Goal: Information Seeking & Learning: Learn about a topic

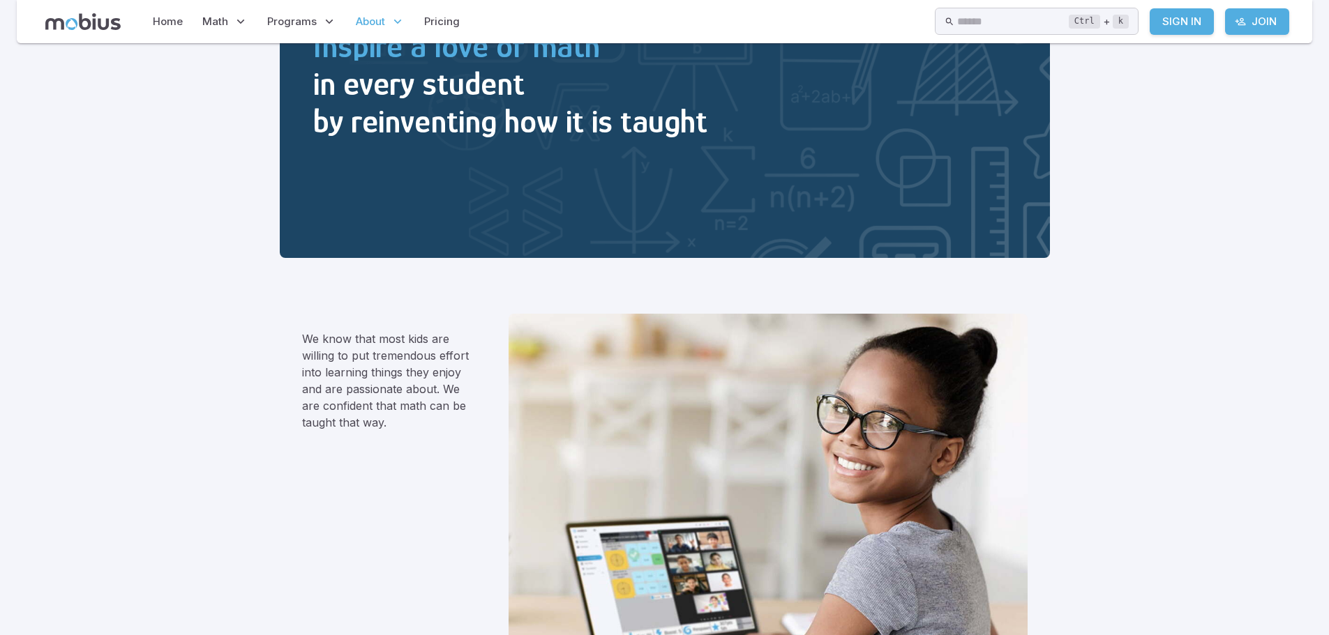
scroll to position [209, 0]
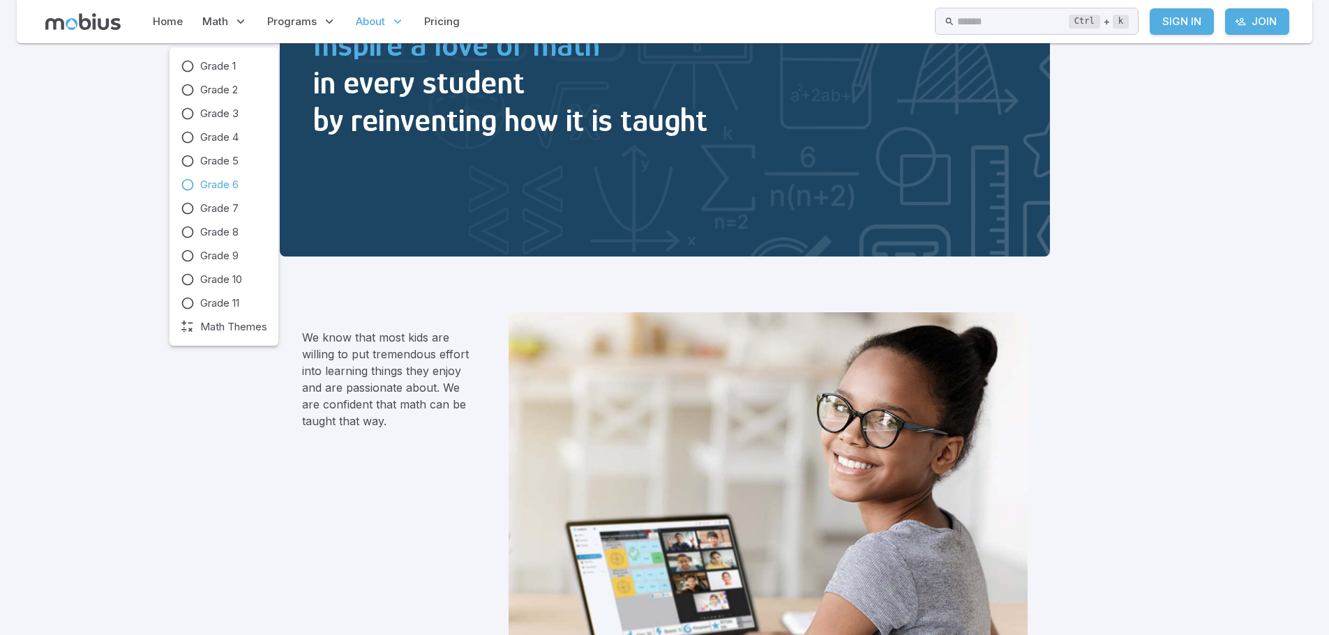
click at [223, 187] on span "Grade 6" at bounding box center [219, 184] width 38 height 15
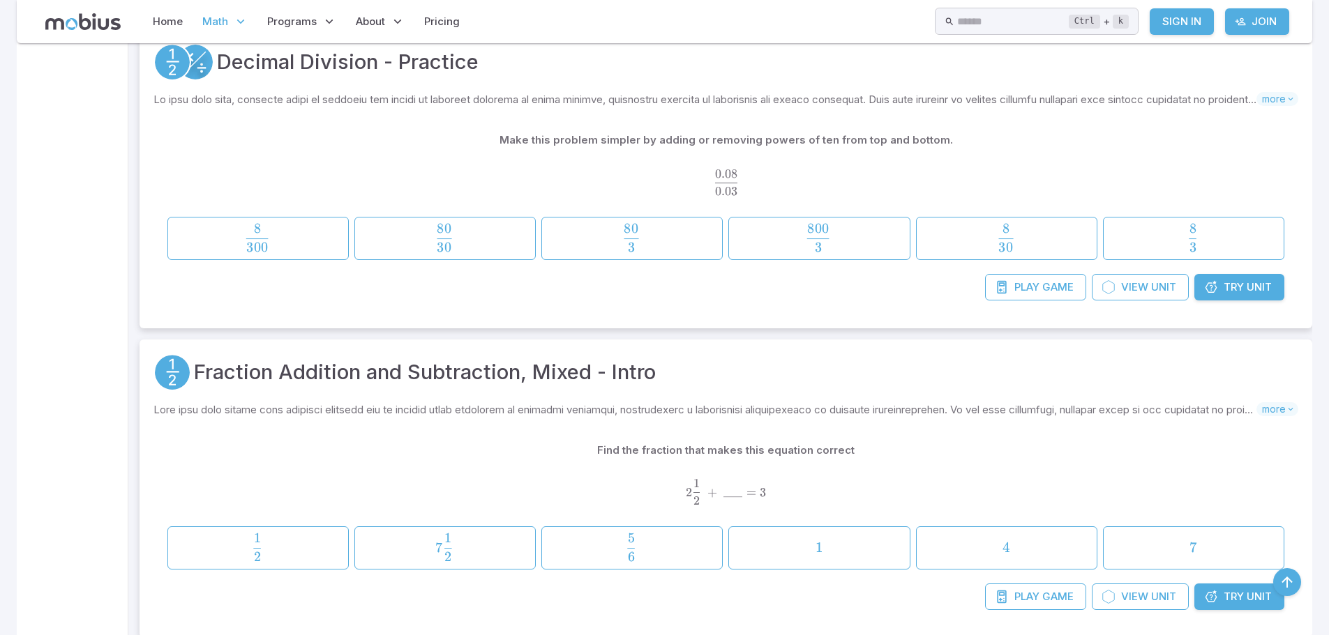
scroll to position [27124, 0]
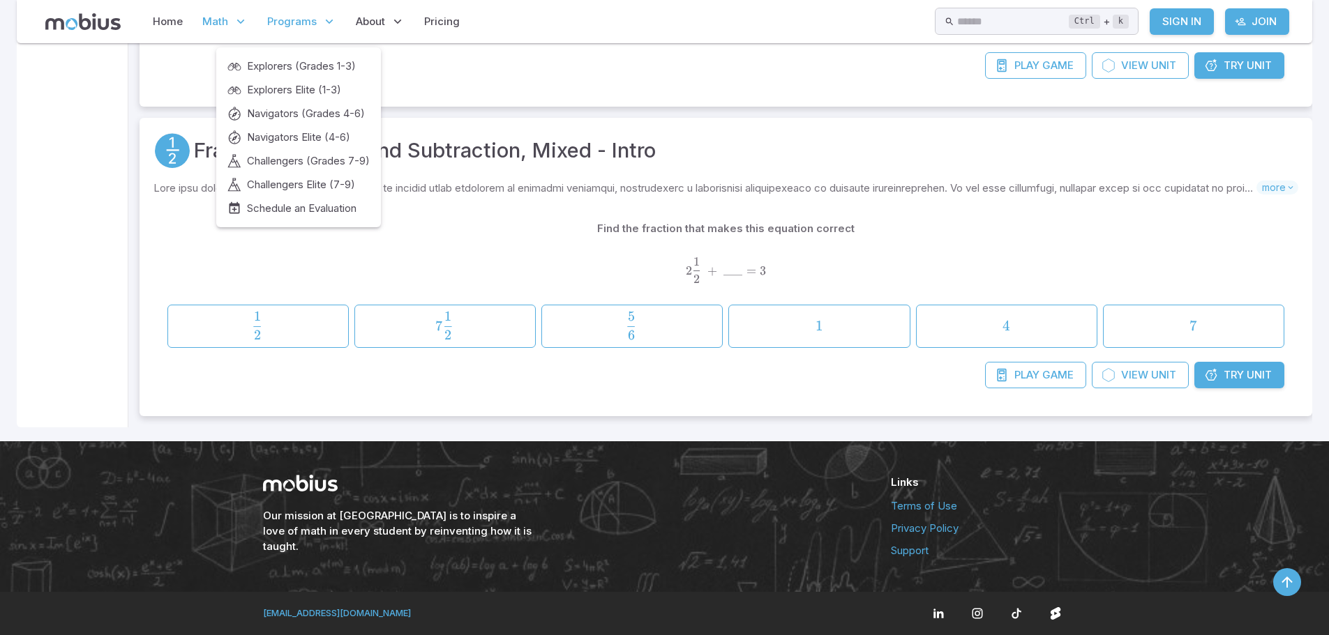
click at [288, 20] on span "Programs" at bounding box center [292, 21] width 50 height 15
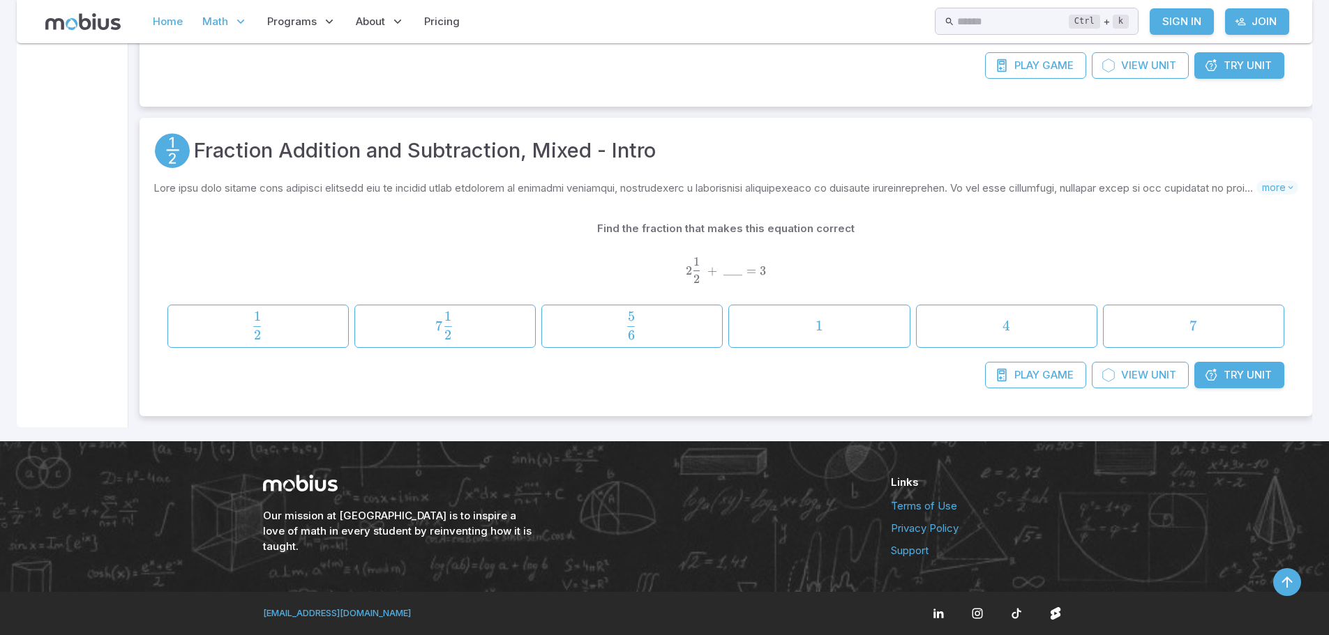
click at [177, 24] on link "Home" at bounding box center [168, 22] width 38 height 32
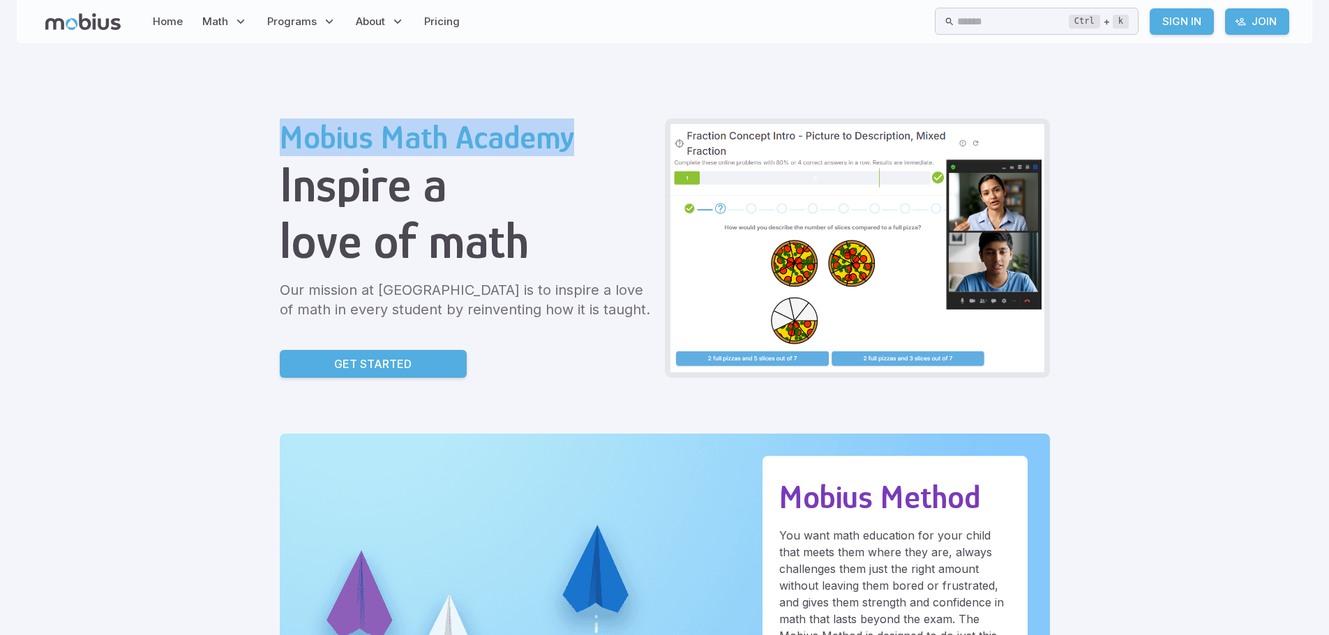
drag, startPoint x: 289, startPoint y: 137, endPoint x: 567, endPoint y: 137, distance: 277.6
click at [567, 137] on h2 "Mobius Math Academy" at bounding box center [467, 138] width 374 height 38
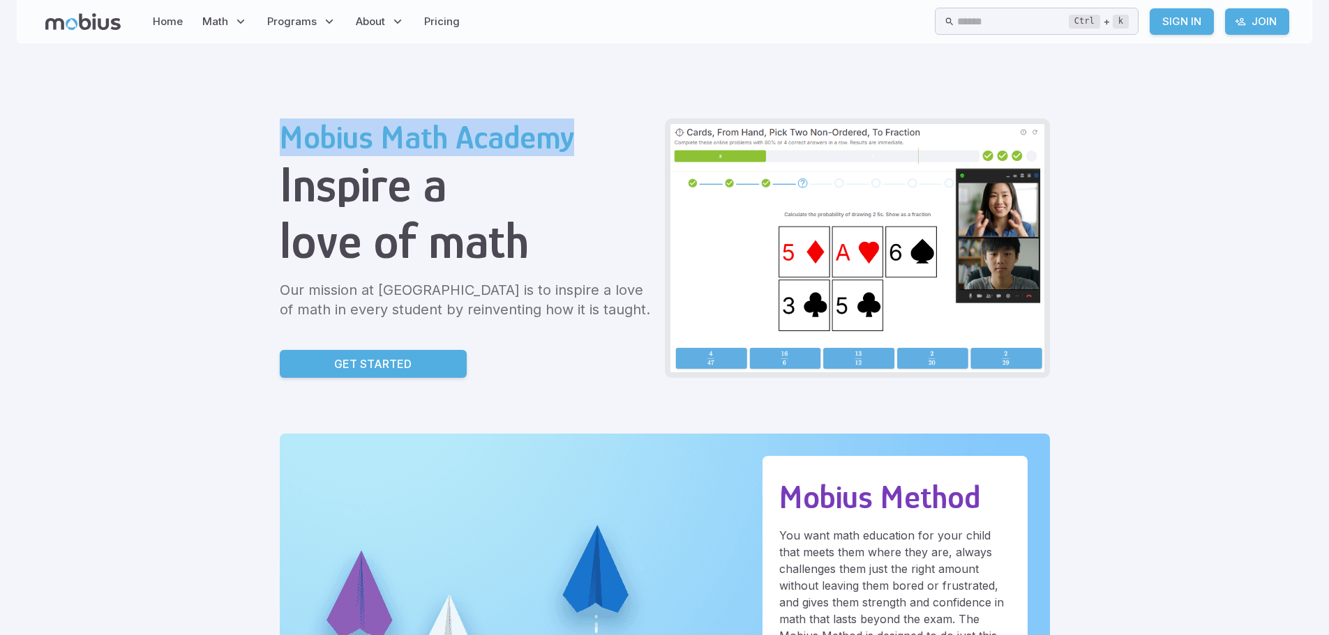
copy h2 "Mobius Math Academy"
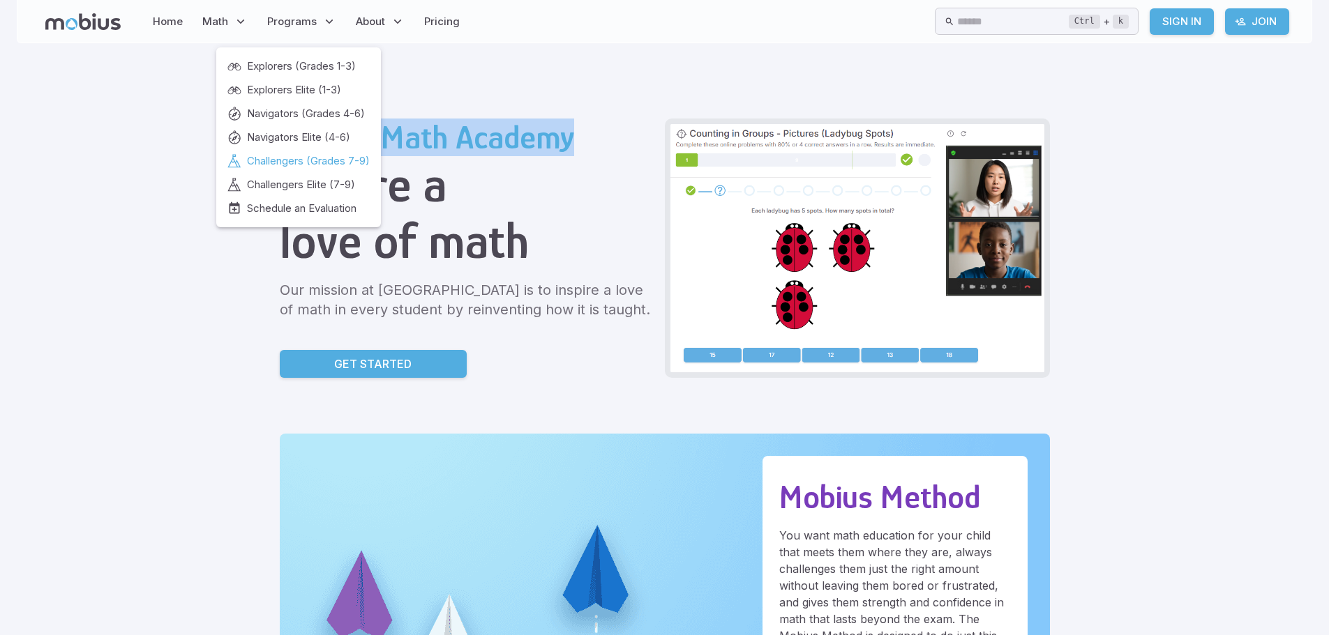
click at [328, 160] on span "Challengers (Grades 7-9)" at bounding box center [308, 160] width 123 height 15
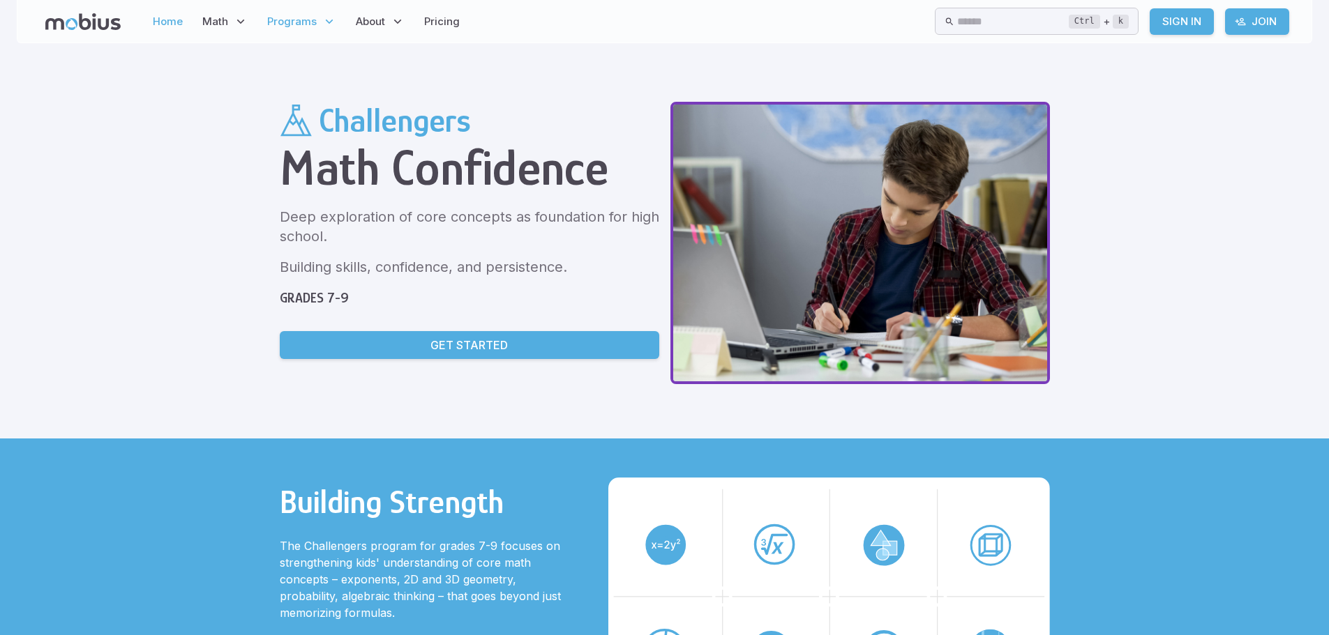
click at [181, 26] on link "Home" at bounding box center [168, 22] width 38 height 32
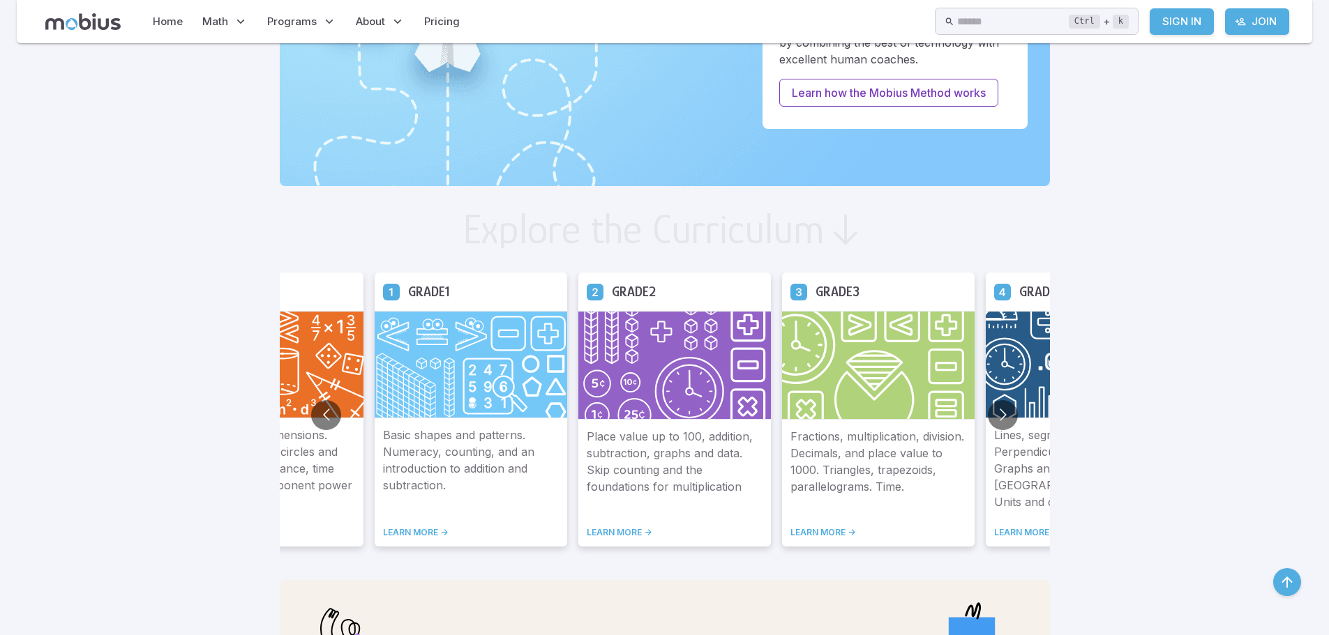
scroll to position [628, 0]
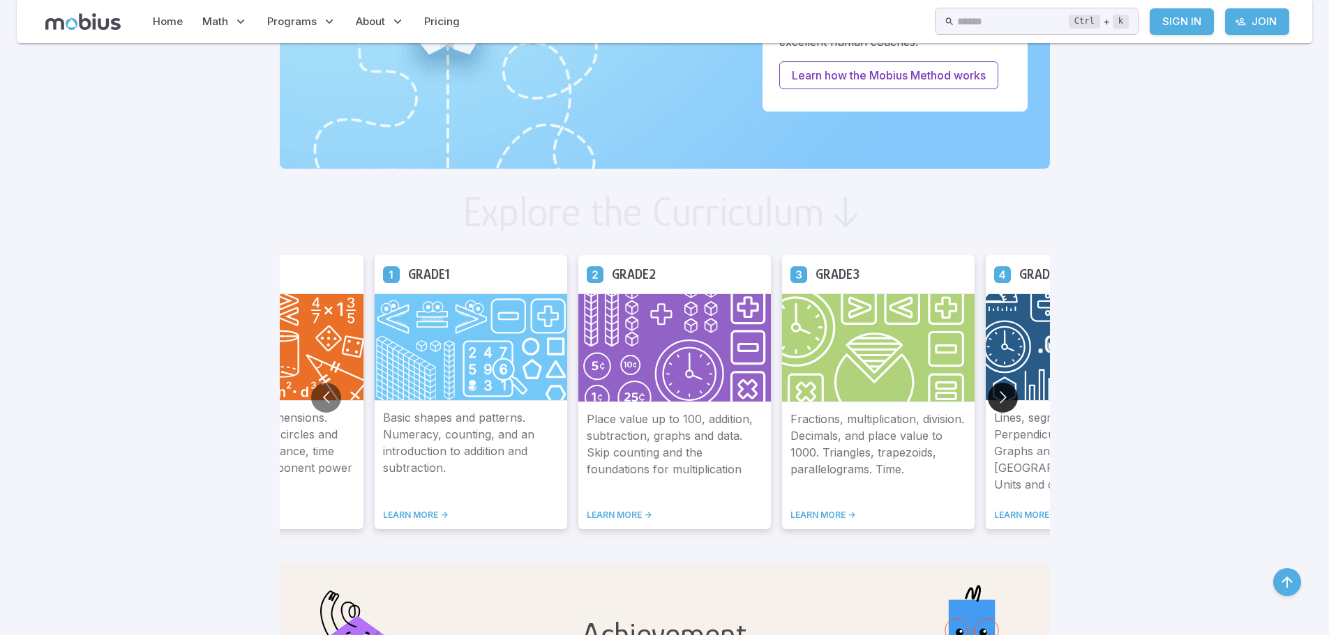
click at [1005, 395] on button "Go to next slide" at bounding box center [1002, 398] width 30 height 30
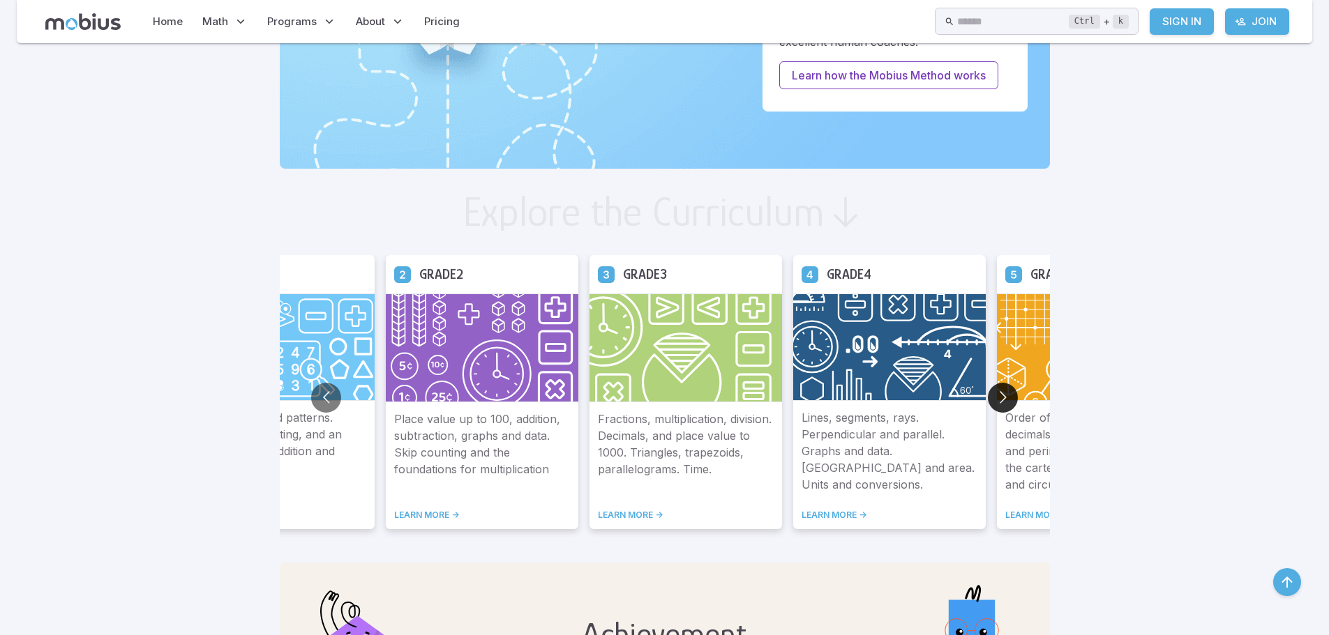
click at [1000, 393] on button "Go to next slide" at bounding box center [1002, 398] width 30 height 30
click at [1001, 393] on button "Go to next slide" at bounding box center [1002, 398] width 30 height 30
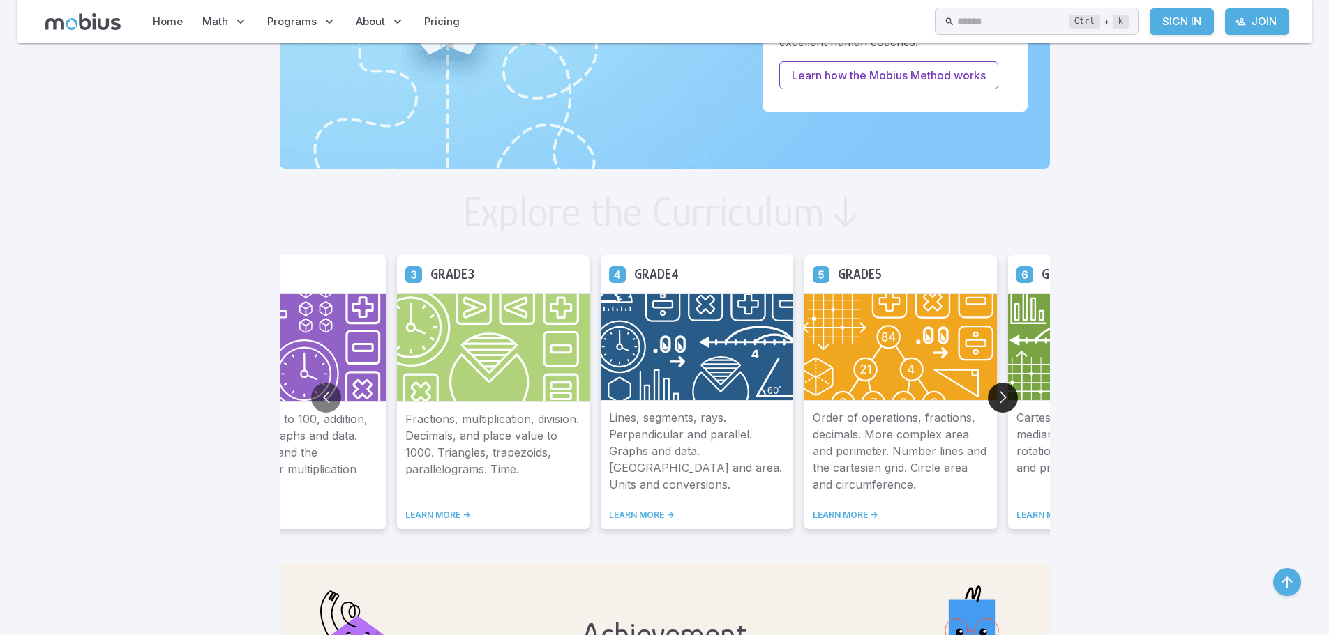
click at [1001, 393] on button "Go to next slide" at bounding box center [1002, 398] width 30 height 30
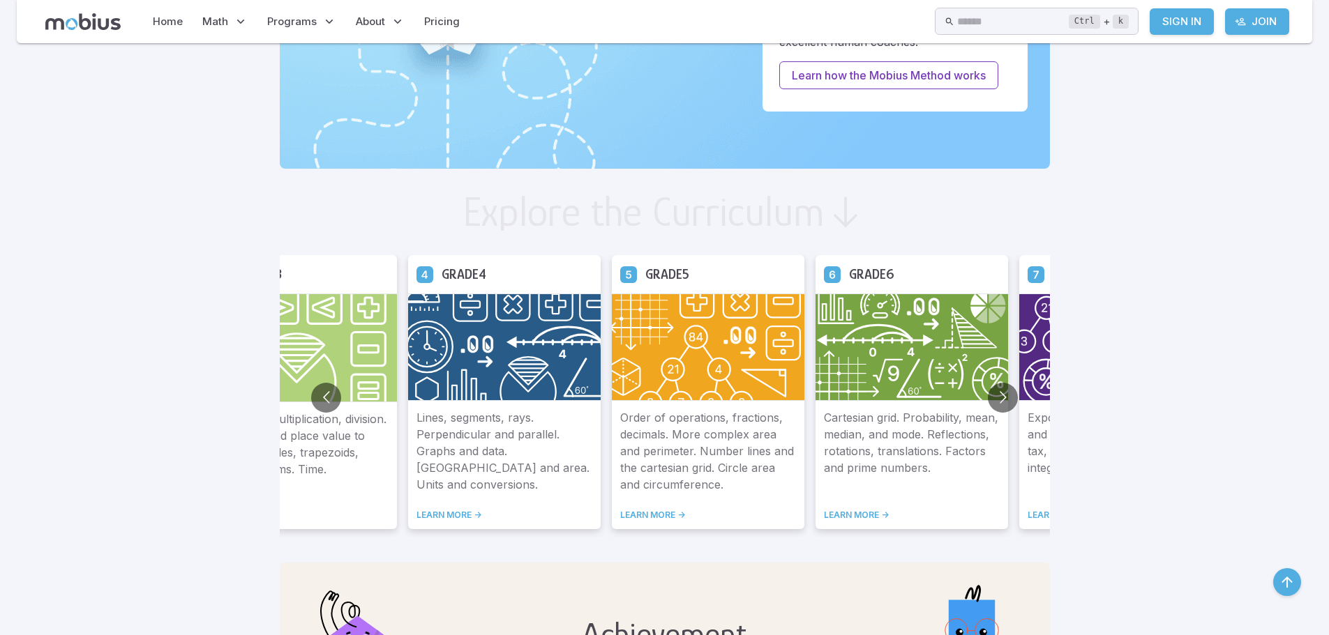
click at [900, 456] on p "Cartesian grid. Probability, mean, median, and mode. Reflections, rotations, tr…" at bounding box center [912, 451] width 176 height 84
click at [866, 514] on link "LEARN MORE ->" at bounding box center [912, 515] width 176 height 11
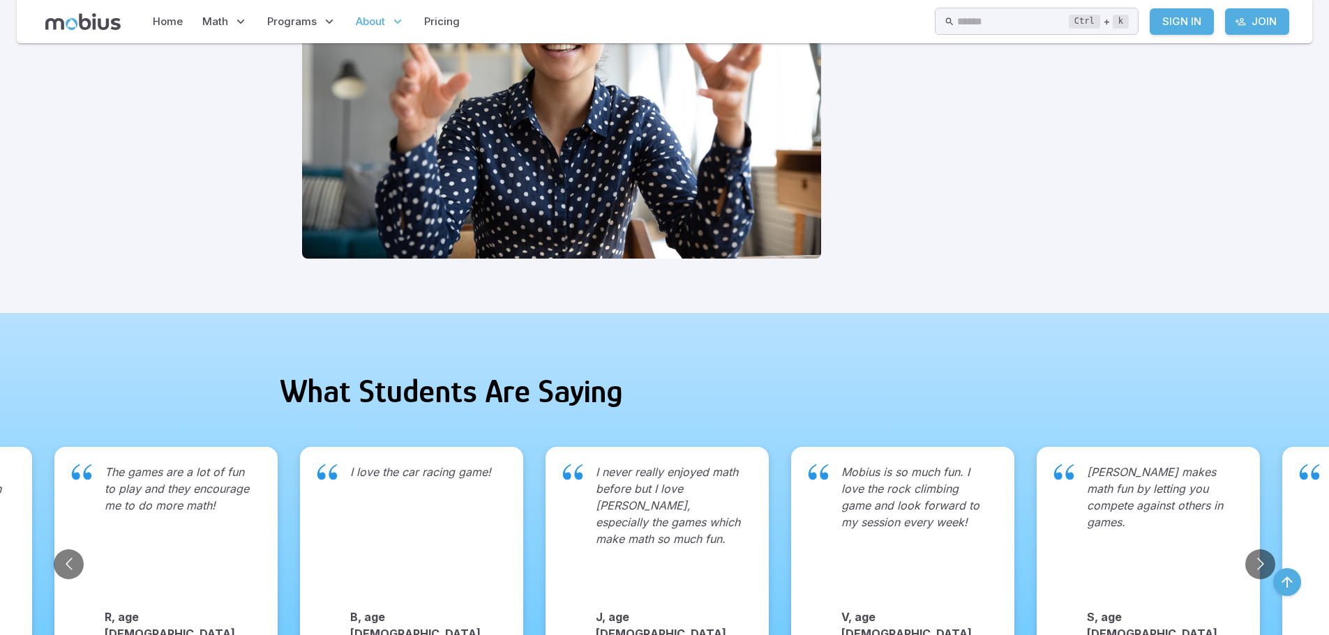
scroll to position [2241, 0]
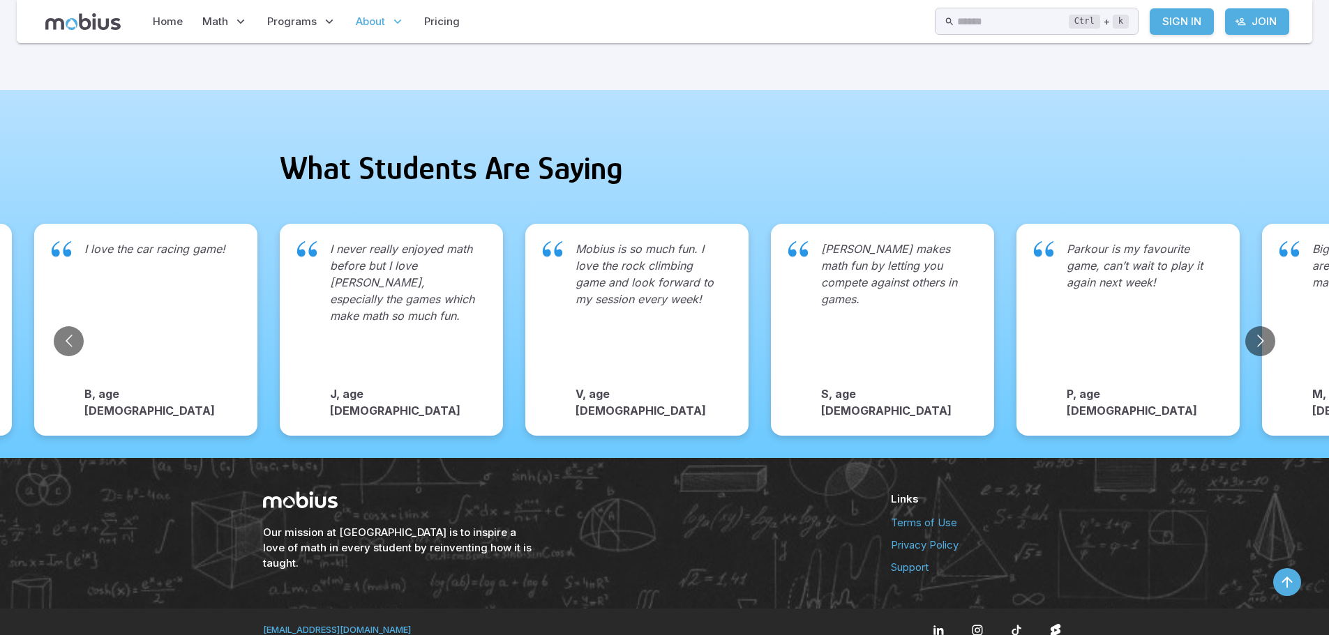
click at [263, 624] on link "[EMAIL_ADDRESS][DOMAIN_NAME]" at bounding box center [337, 629] width 148 height 11
